Goal: Task Accomplishment & Management: Manage account settings

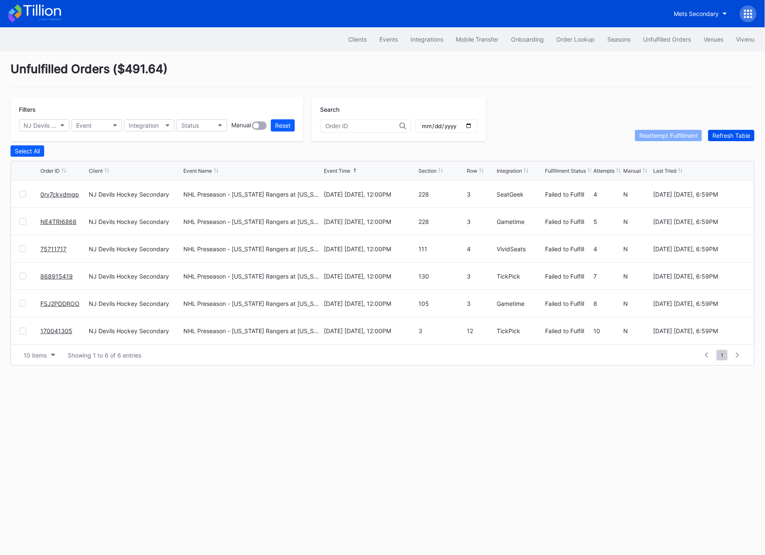
click at [732, 138] on div "Refresh Table" at bounding box center [731, 135] width 38 height 7
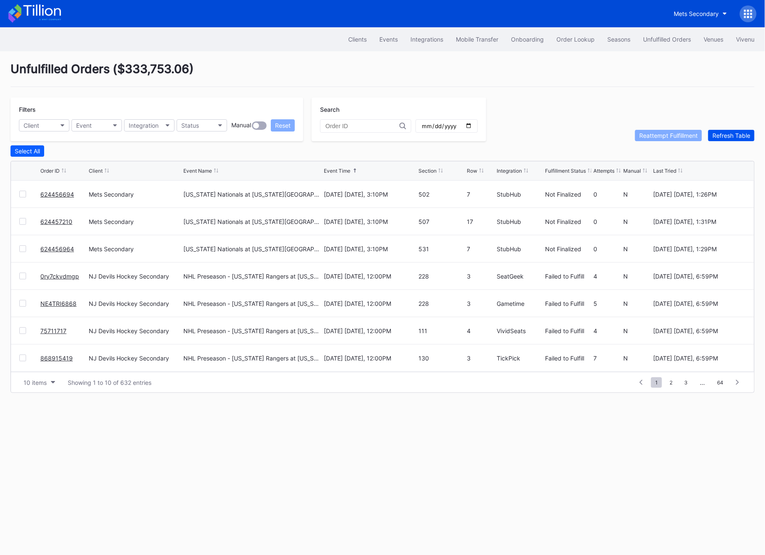
click at [732, 138] on div "Refresh Table" at bounding box center [731, 135] width 38 height 7
click at [42, 127] on button "Client" at bounding box center [44, 125] width 50 height 12
type input "b"
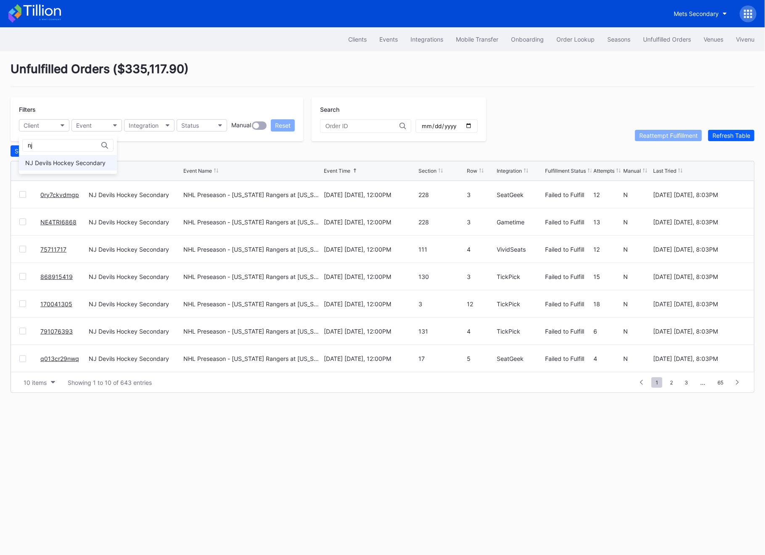
type input "nj"
click at [57, 161] on div "NJ Devils Hockey Secondary" at bounding box center [65, 162] width 80 height 7
click at [50, 193] on link "0ry7ckvdmgp" at bounding box center [59, 194] width 39 height 7
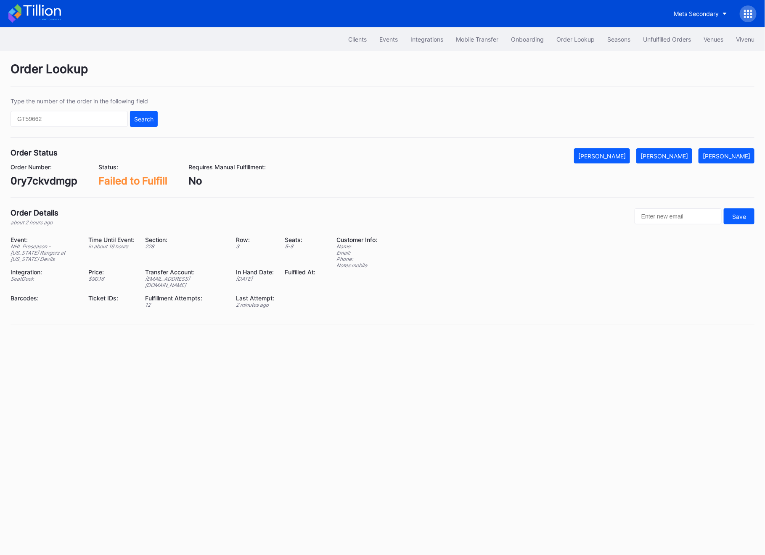
click at [37, 186] on div "0ry7ckvdmgp" at bounding box center [44, 181] width 67 height 12
copy div "0ry7ckvdmgp"
click at [165, 275] on div "Transfer Account:" at bounding box center [185, 272] width 80 height 7
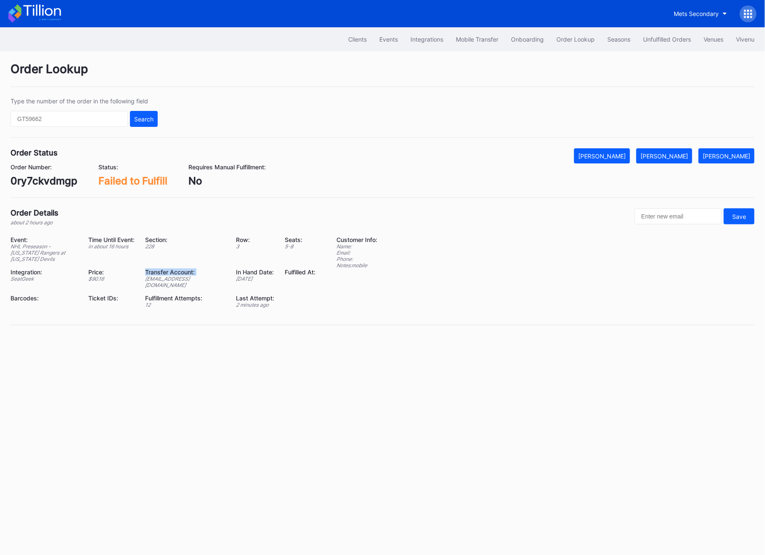
click at [165, 275] on div "Transfer Account:" at bounding box center [185, 272] width 80 height 7
click at [163, 284] on div "Event: NHL Preseason - [US_STATE] Rangers at [US_STATE] Devils Time Until Event…" at bounding box center [168, 275] width 315 height 78
click at [163, 283] on div "Event: NHL Preseason - [US_STATE] Rangers at [US_STATE] Devils Time Until Event…" at bounding box center [168, 275] width 315 height 78
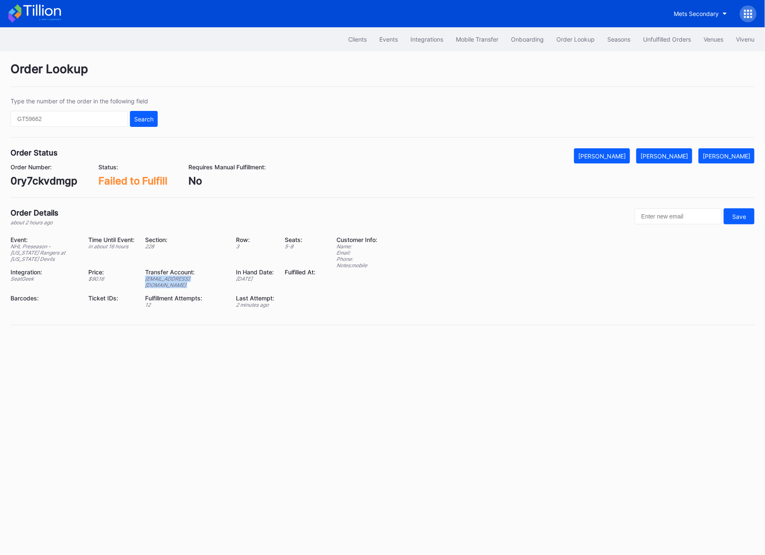
copy div "[EMAIL_ADDRESS][DOMAIN_NAME]"
click at [66, 116] on input "text" at bounding box center [69, 119] width 117 height 16
paste input "75711717"
type input "75711717"
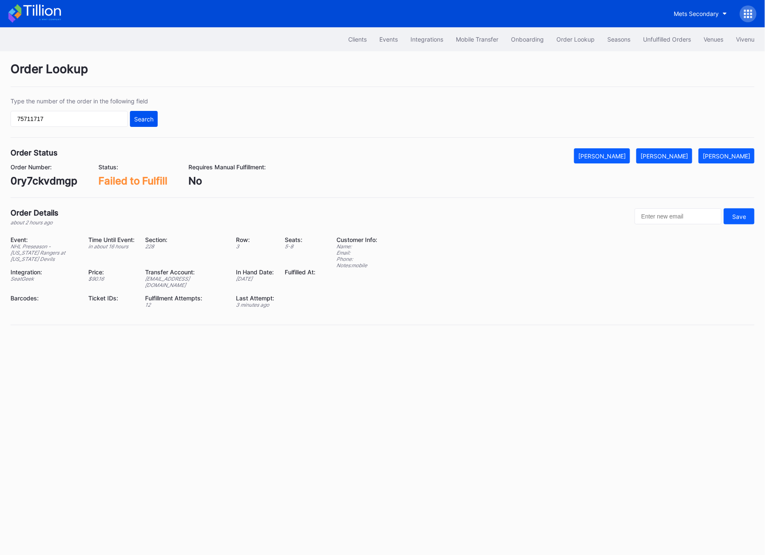
click at [136, 116] on div "Search" at bounding box center [143, 119] width 19 height 7
click at [79, 114] on input "75711717" at bounding box center [69, 119] width 117 height 16
click at [136, 119] on div "Search" at bounding box center [143, 119] width 19 height 7
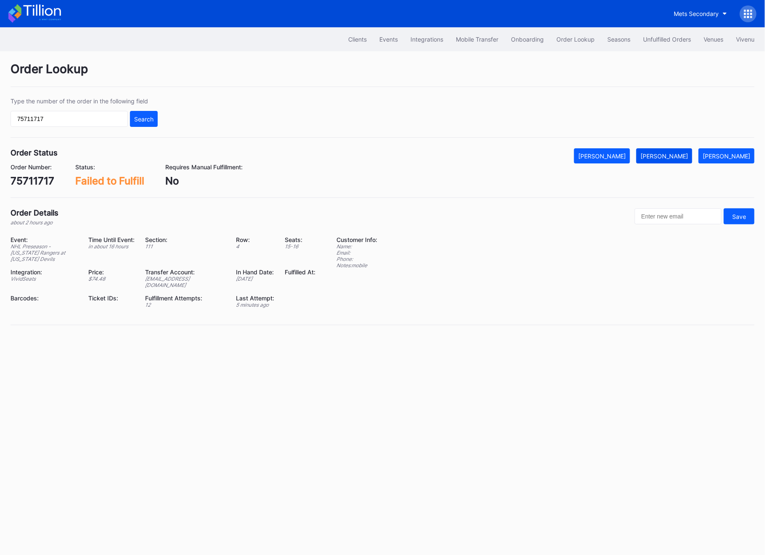
click at [685, 150] on button "[PERSON_NAME]" at bounding box center [664, 155] width 56 height 15
click at [663, 40] on div "Unfulfilled Orders" at bounding box center [667, 39] width 48 height 7
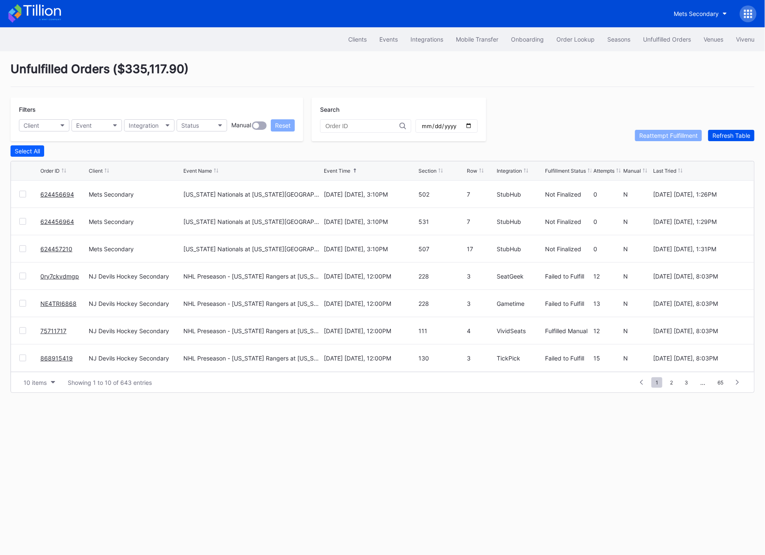
click at [741, 139] on button "Refresh Table" at bounding box center [731, 135] width 46 height 11
click at [68, 191] on link "0ry7ckvdmgp" at bounding box center [59, 194] width 39 height 7
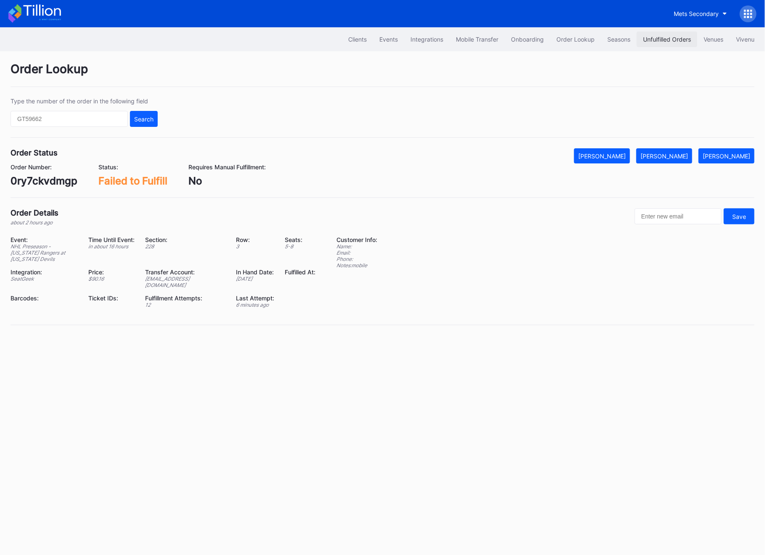
click at [664, 42] on div "Unfulfilled Orders" at bounding box center [667, 39] width 48 height 7
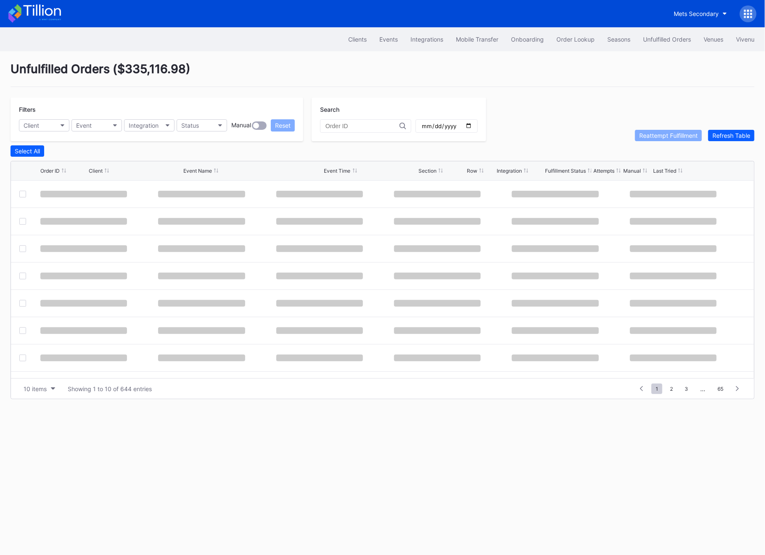
click at [664, 42] on div "Unfulfilled Orders" at bounding box center [667, 39] width 48 height 7
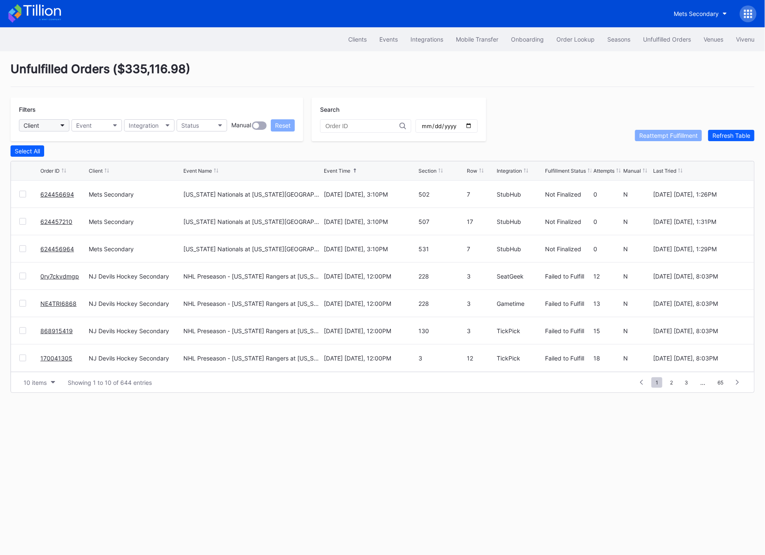
click at [59, 125] on button "Client" at bounding box center [44, 125] width 50 height 12
type input "nj"
click at [69, 156] on div "NJ Devils Hockey Secondary" at bounding box center [68, 163] width 98 height 16
click at [21, 148] on div "Select All" at bounding box center [27, 151] width 25 height 7
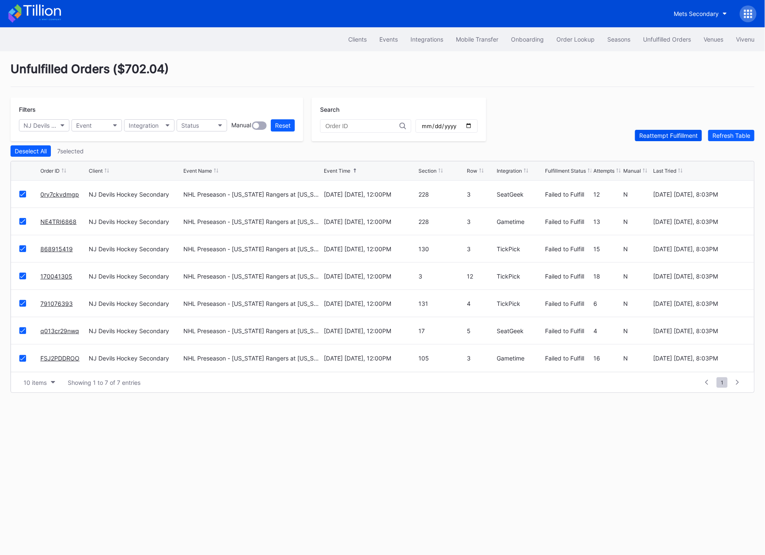
click at [664, 136] on div "Reattempt Fulfillment" at bounding box center [668, 135] width 58 height 7
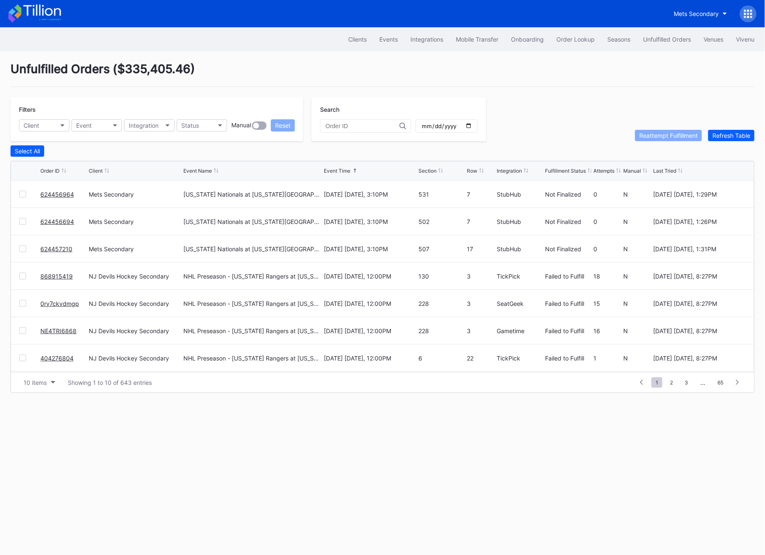
scroll to position [82, 0]
click at [44, 123] on button "Client" at bounding box center [44, 125] width 50 height 12
type input "nj"
click at [55, 164] on div "NJ Devils Hockey Secondary" at bounding box center [65, 162] width 80 height 7
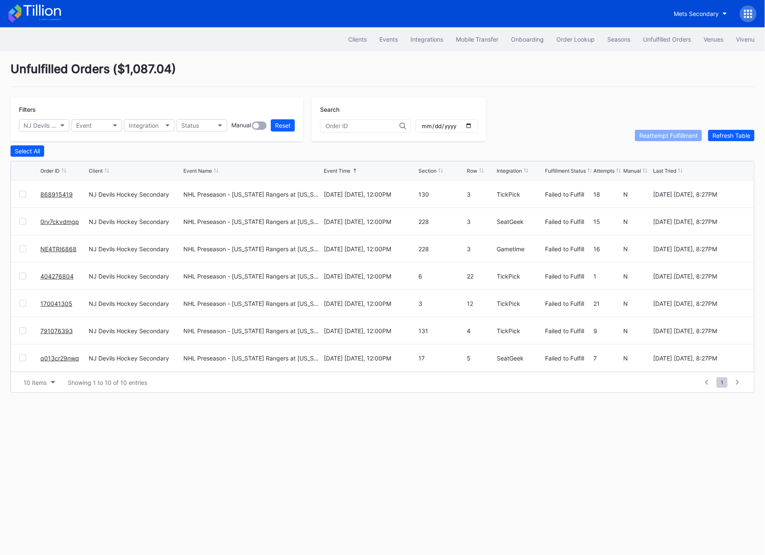
click at [55, 194] on link "868915419" at bounding box center [56, 194] width 32 height 7
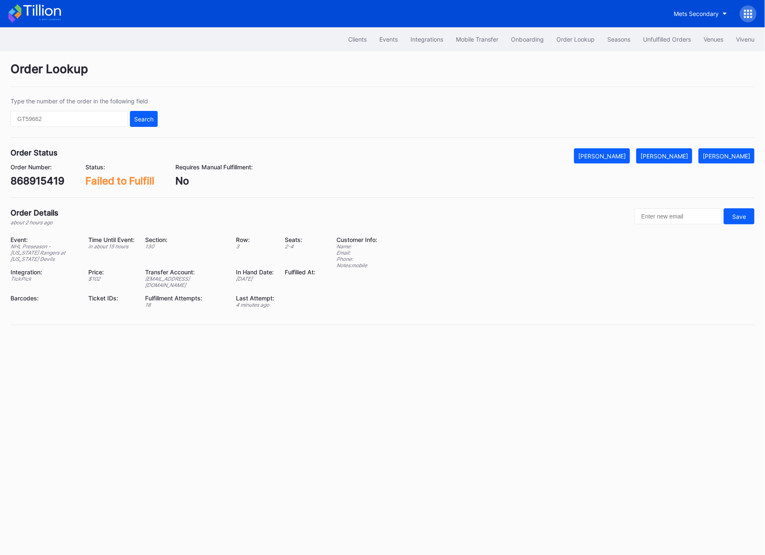
click at [36, 182] on div "868915419" at bounding box center [38, 181] width 54 height 12
copy div "868915419"
click at [103, 122] on input "text" at bounding box center [69, 119] width 117 height 16
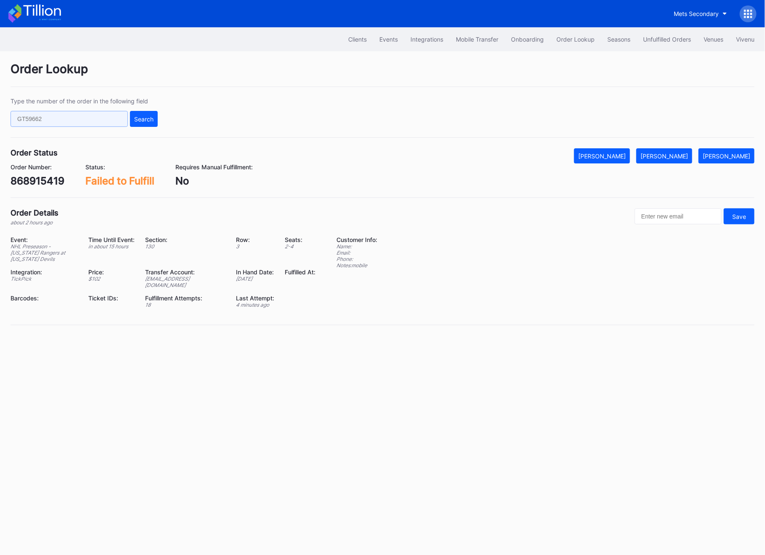
paste input "170041305"
type input "170041305"
click at [153, 119] on button "Search" at bounding box center [144, 119] width 28 height 16
click at [673, 153] on div "[PERSON_NAME]" at bounding box center [664, 156] width 48 height 7
click at [39, 180] on div "170041305" at bounding box center [38, 181] width 55 height 12
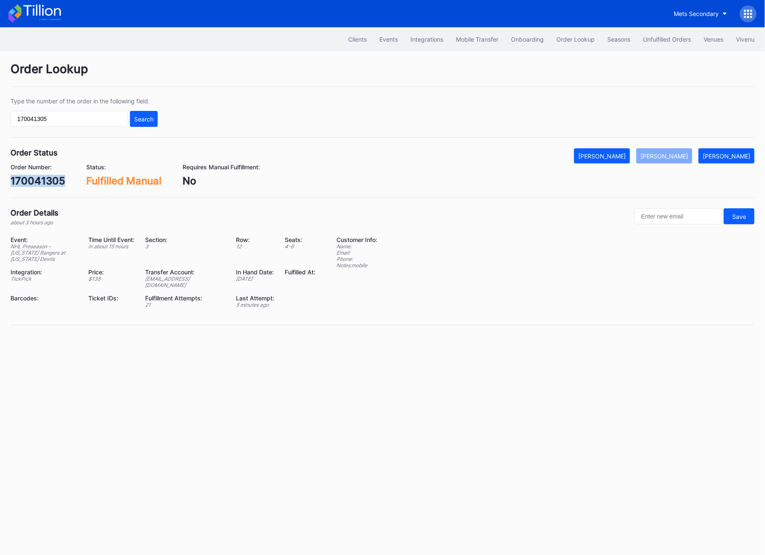
click at [39, 180] on div "170041305" at bounding box center [38, 181] width 55 height 12
copy div "170041305"
click at [648, 47] on div "Clients Events Integrations Mobile Transfer Onboarding Order Lookup Seasons Unf…" at bounding box center [382, 39] width 765 height 24
click at [648, 33] on button "Unfulfilled Orders" at bounding box center [667, 40] width 61 height 16
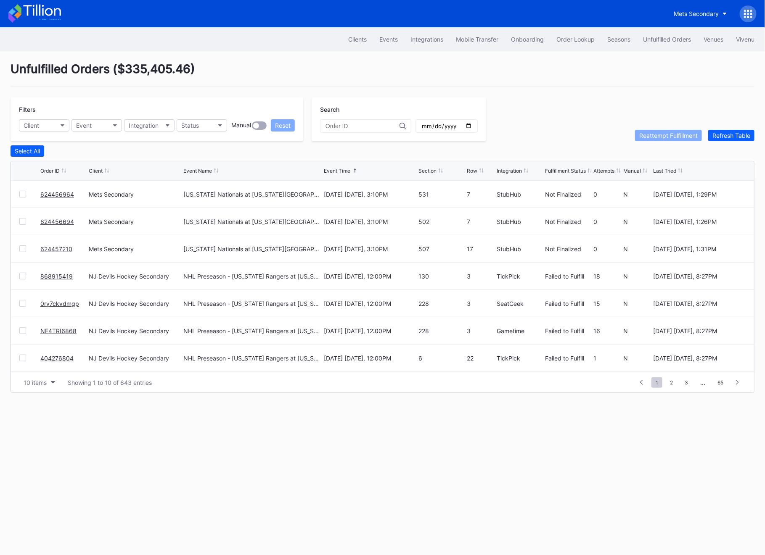
click at [52, 276] on link "868915419" at bounding box center [56, 276] width 32 height 7
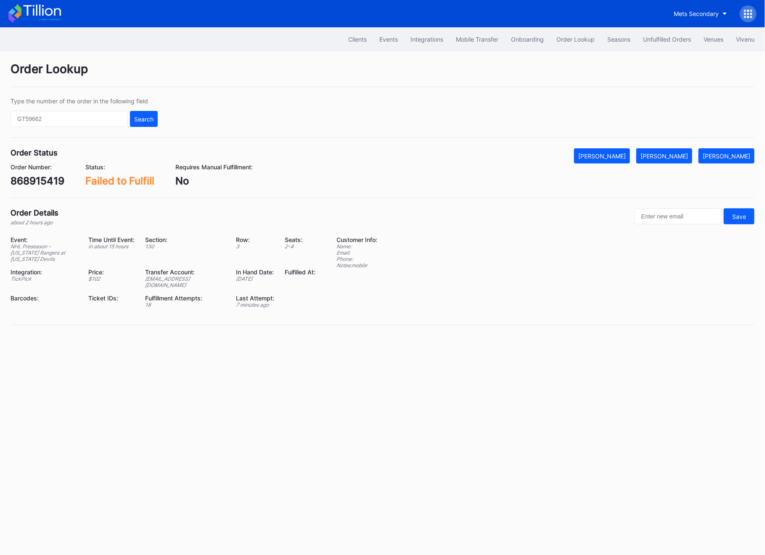
click at [37, 177] on div "868915419" at bounding box center [38, 181] width 54 height 12
copy div "868915419"
click at [668, 158] on div "[PERSON_NAME]" at bounding box center [664, 156] width 48 height 7
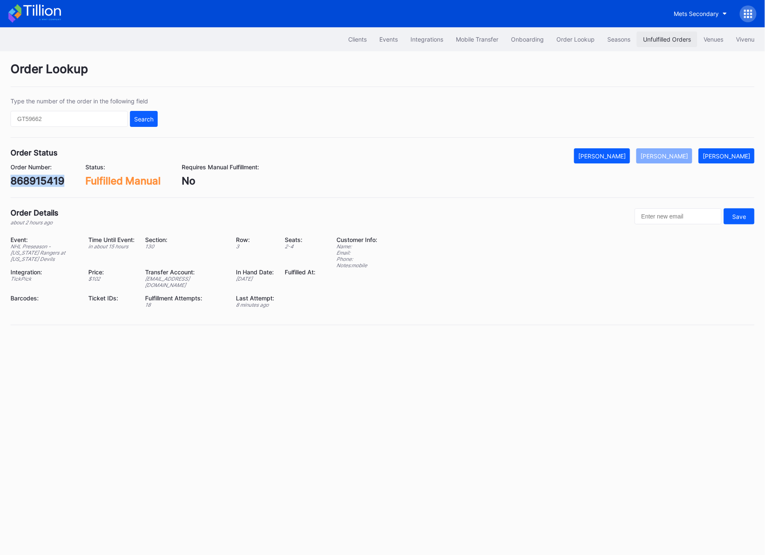
click at [668, 42] on div "Unfulfilled Orders" at bounding box center [667, 39] width 48 height 7
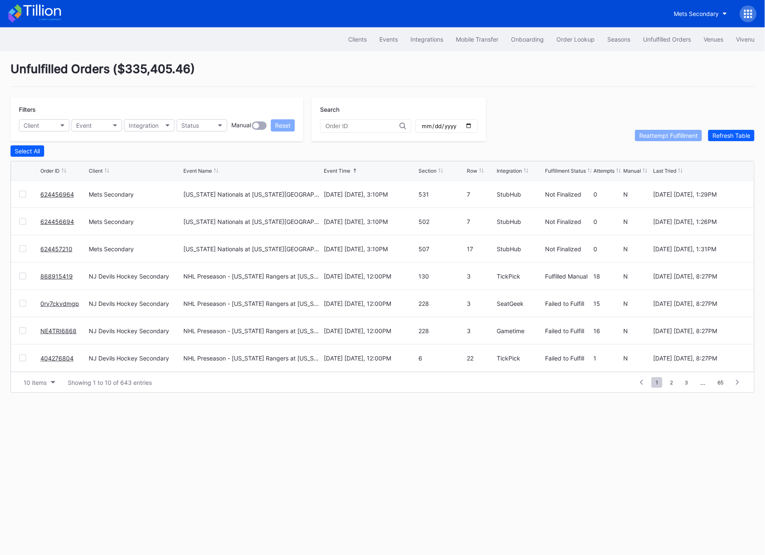
click at [50, 304] on link "0ry7ckvdmgp" at bounding box center [59, 303] width 39 height 7
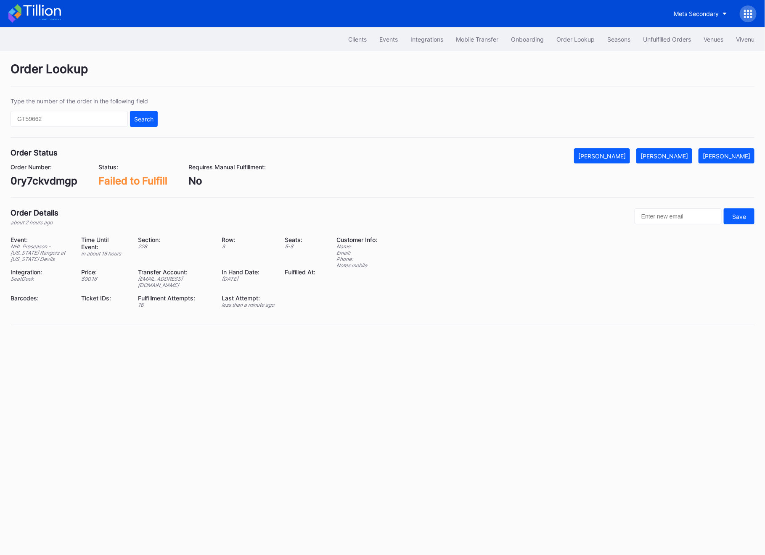
click at [42, 179] on div "0ry7ckvdmgp" at bounding box center [44, 181] width 67 height 12
copy div "0ry7ckvdmgp"
click at [684, 154] on div "[PERSON_NAME]" at bounding box center [664, 156] width 48 height 7
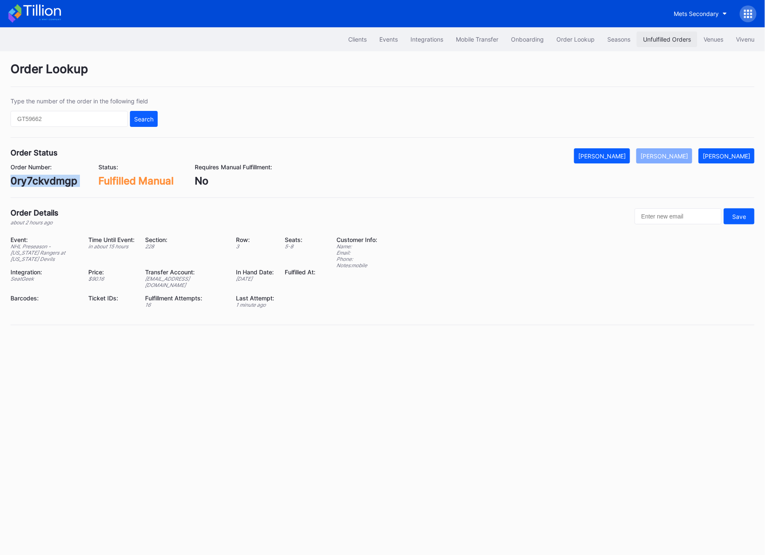
click at [668, 32] on button "Unfulfilled Orders" at bounding box center [667, 40] width 61 height 16
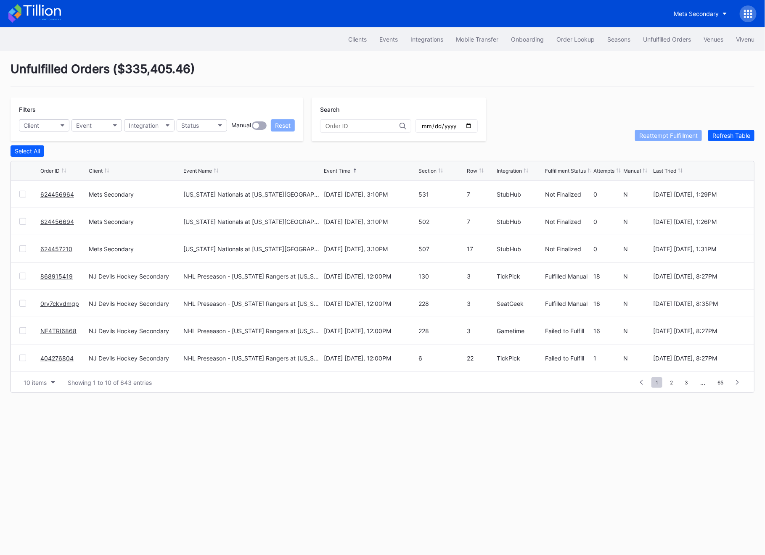
click at [55, 328] on link "NE4TRI6868" at bounding box center [58, 331] width 36 height 7
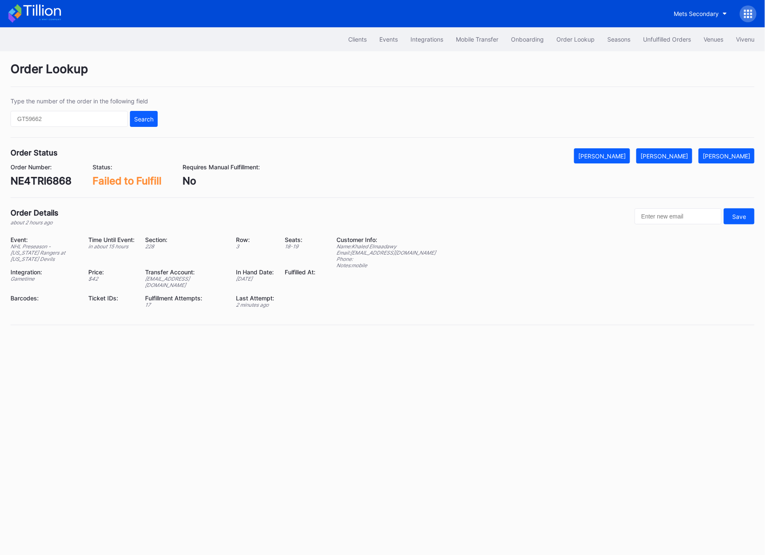
click at [47, 179] on div "NE4TRI6868" at bounding box center [41, 181] width 61 height 12
copy div "NE4TRI6868"
click at [680, 159] on div "[PERSON_NAME]" at bounding box center [664, 156] width 48 height 7
click at [667, 47] on div "Clients Events Integrations Mobile Transfer Onboarding Order Lookup Seasons Unf…" at bounding box center [382, 39] width 765 height 24
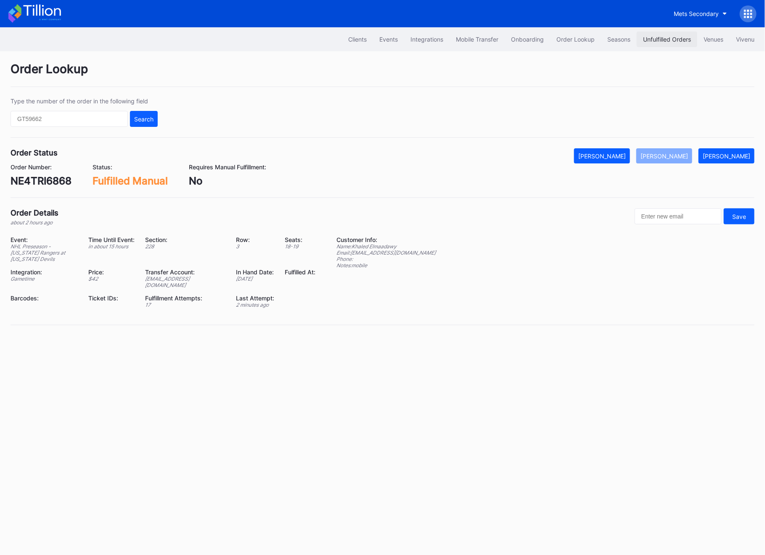
click at [666, 37] on div "Unfulfilled Orders" at bounding box center [667, 39] width 48 height 7
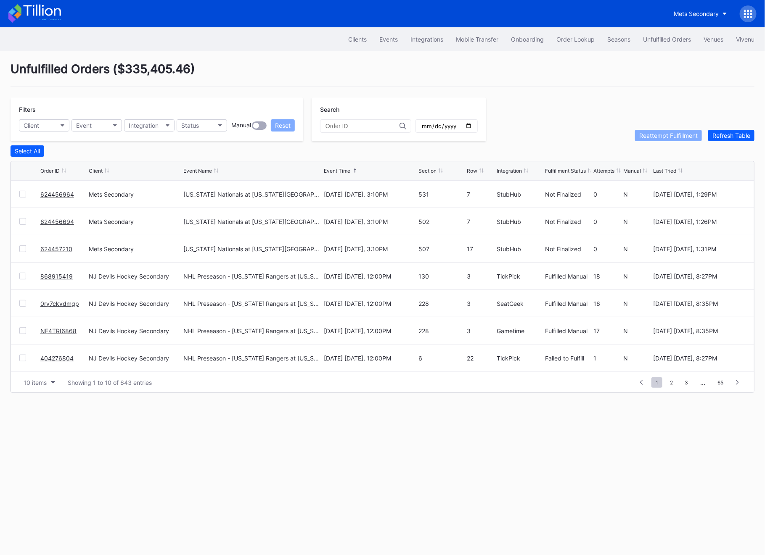
scroll to position [82, 0]
click at [55, 276] on link "404276804" at bounding box center [56, 276] width 33 height 7
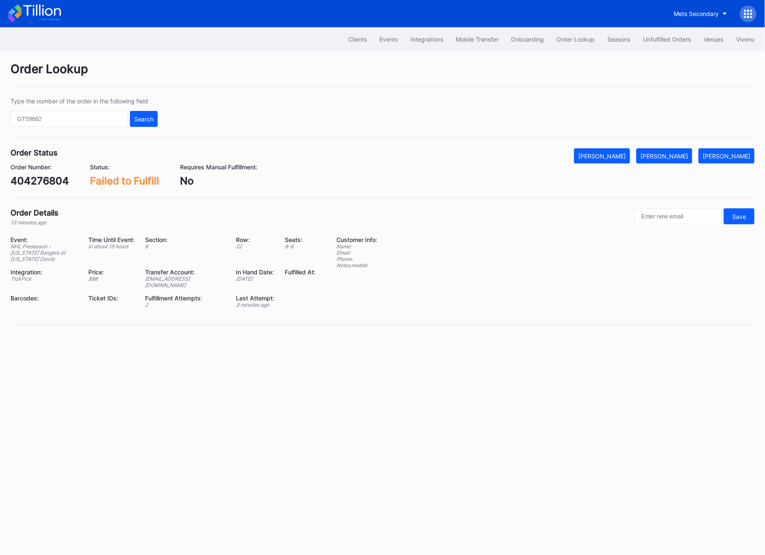
click at [45, 179] on div "404276804" at bounding box center [40, 181] width 58 height 12
copy div "404276804"
click at [666, 45] on button "Unfulfilled Orders" at bounding box center [667, 40] width 61 height 16
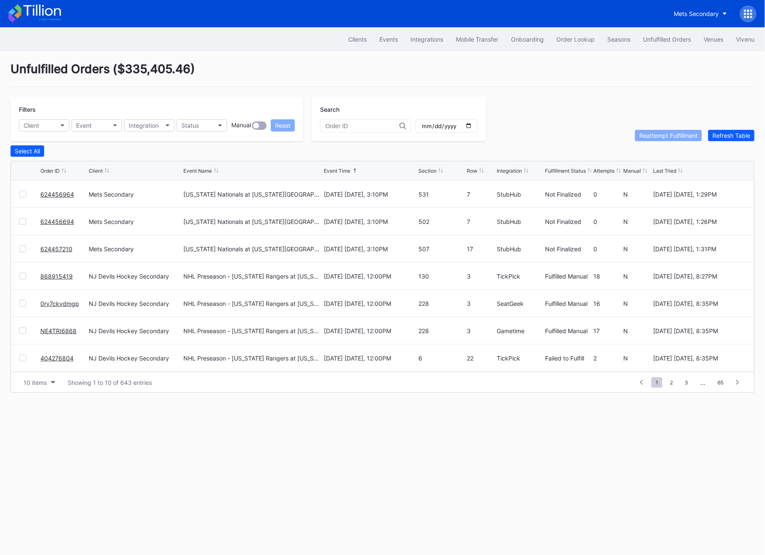
click at [726, 142] on div "Unfulfilled Orders ( $335,405.46 ) Filters Client Event Integration Status Manu…" at bounding box center [382, 227] width 765 height 352
click at [726, 140] on button "Refresh Table" at bounding box center [731, 135] width 46 height 11
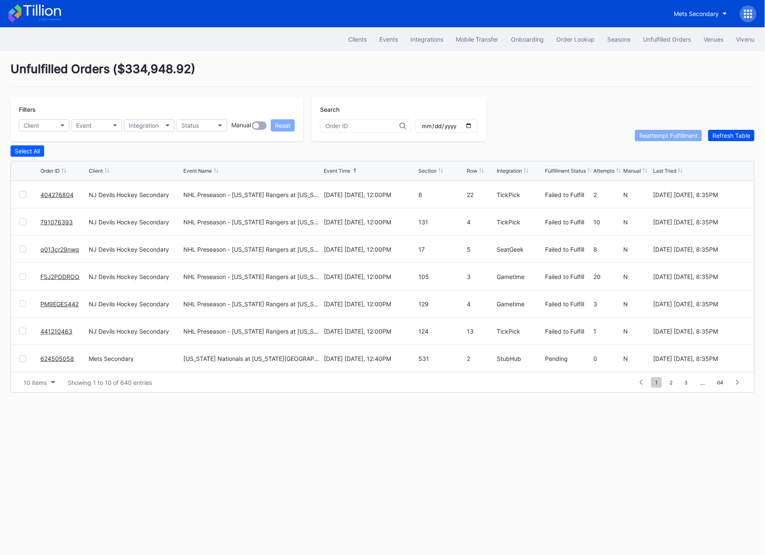
click at [726, 134] on div "Refresh Table" at bounding box center [731, 135] width 38 height 7
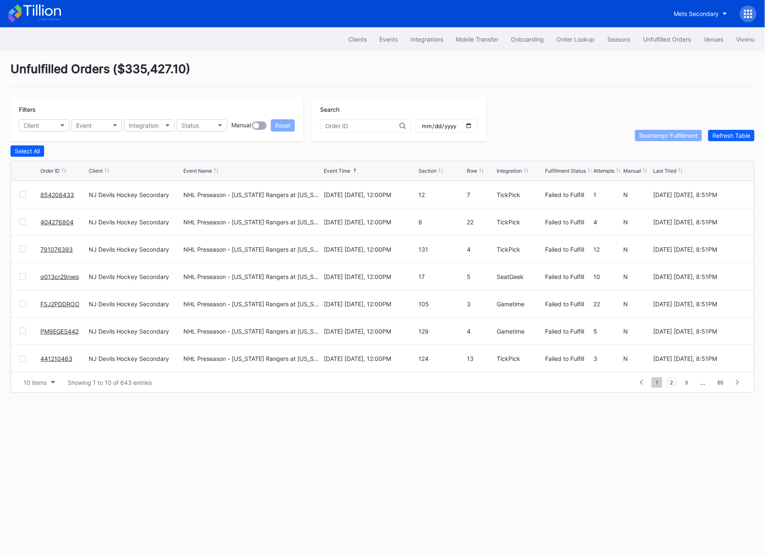
click at [674, 383] on span "2" at bounding box center [671, 383] width 11 height 11
click at [644, 384] on span "1" at bounding box center [641, 383] width 11 height 11
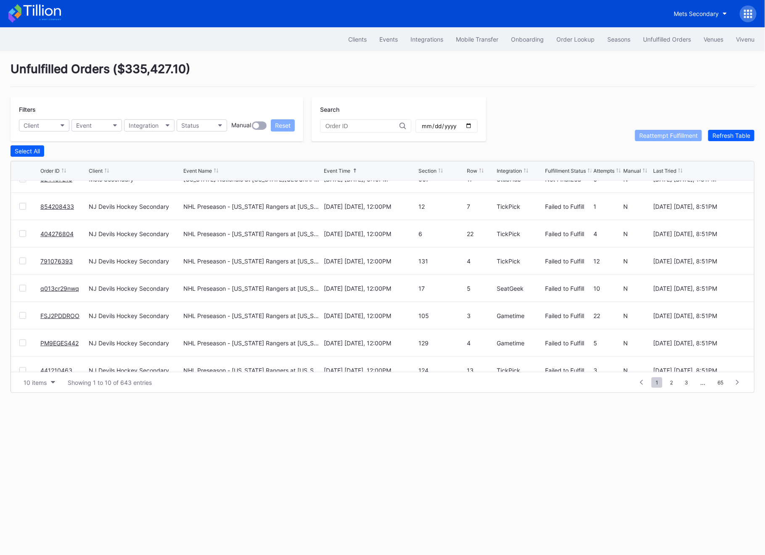
scroll to position [82, 0]
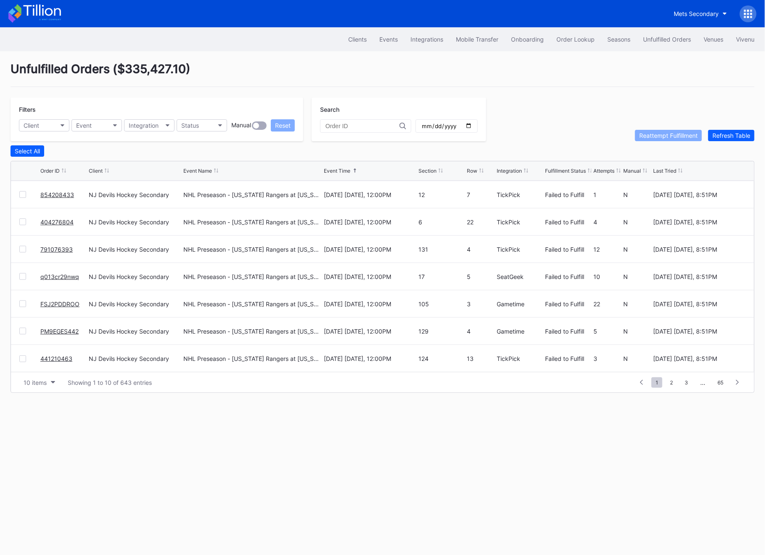
click at [60, 303] on link "FSJ2PDDROO" at bounding box center [59, 304] width 39 height 7
